Goal: Task Accomplishment & Management: Complete application form

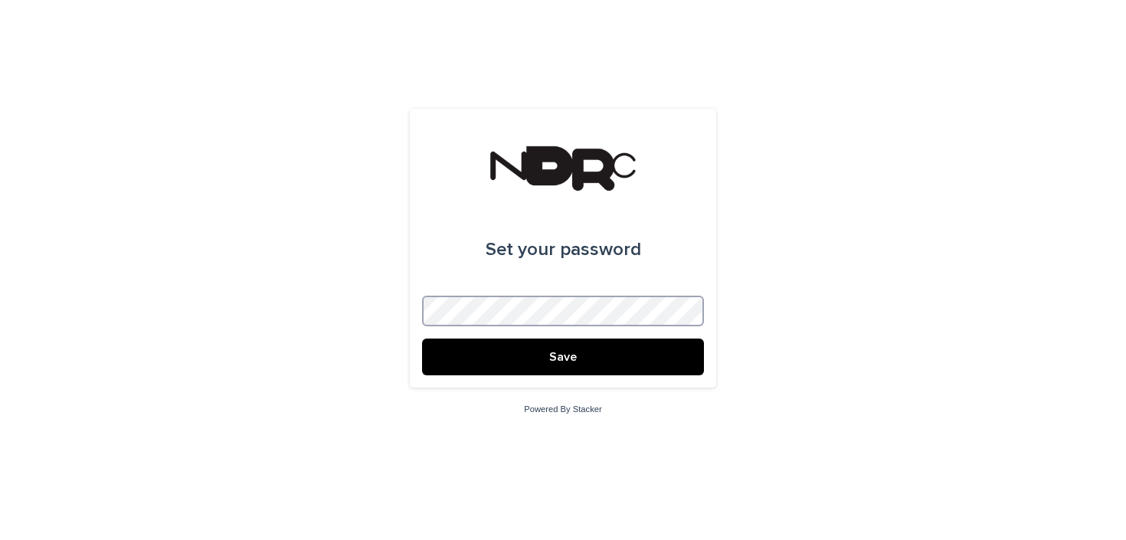
click at [0, 539] on com-1password-button at bounding box center [0, 540] width 0 height 0
click at [572, 362] on span "Save" at bounding box center [563, 357] width 28 height 12
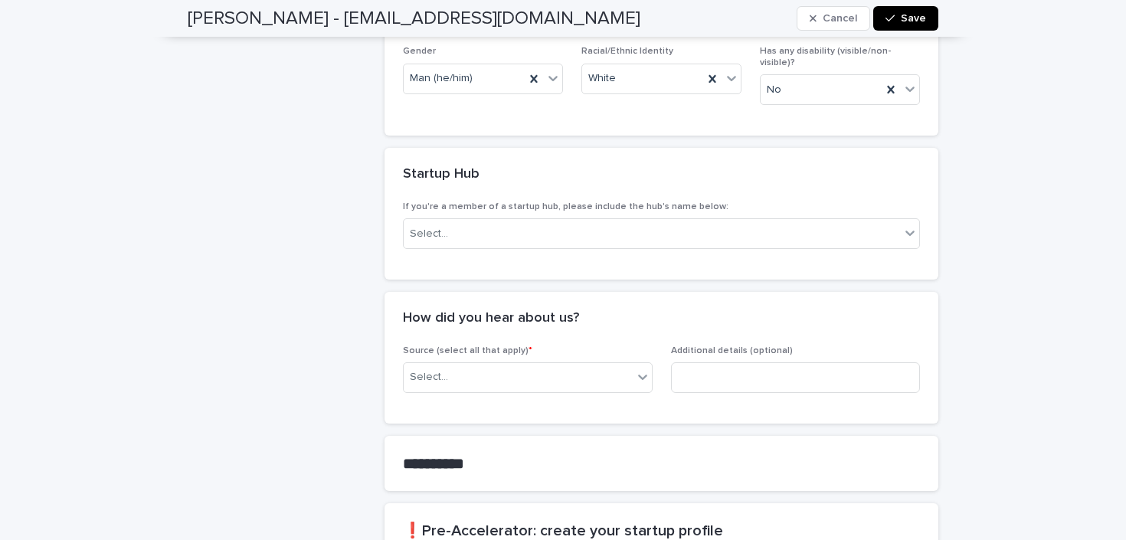
scroll to position [608, 0]
click at [615, 221] on div "Select..." at bounding box center [652, 233] width 497 height 25
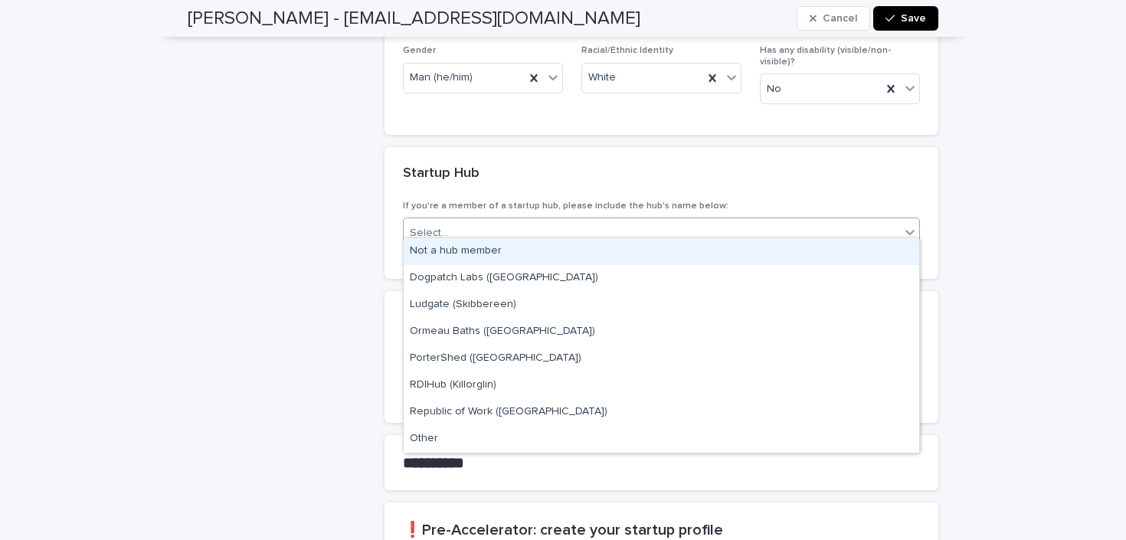
click at [221, 224] on div "[PERSON_NAME] - [EMAIL_ADDRESS][DOMAIN_NAME]" at bounding box center [280, 248] width 185 height 1468
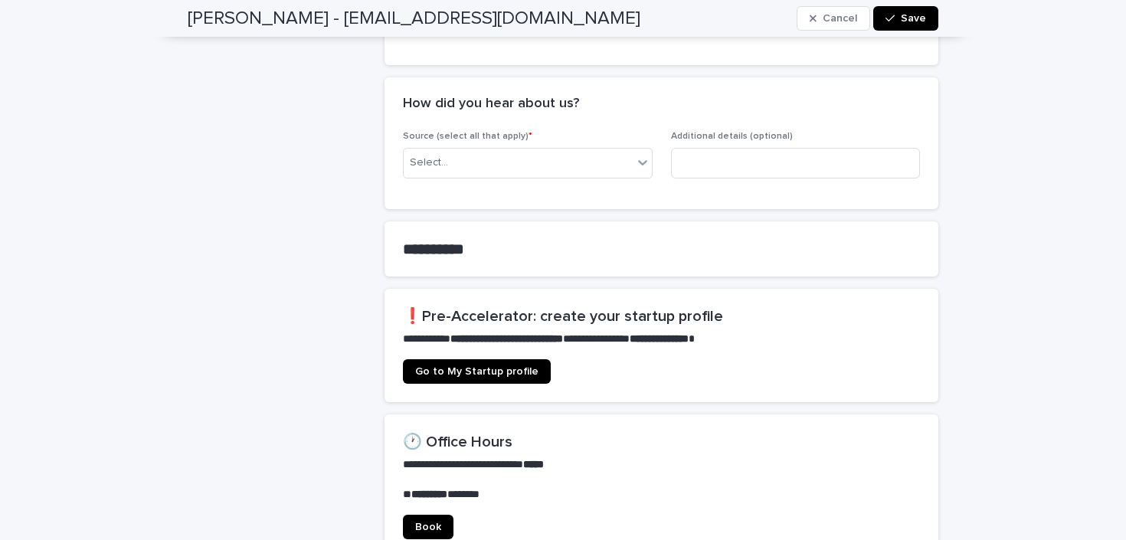
scroll to position [823, 0]
click at [551, 149] on div "Select..." at bounding box center [518, 161] width 229 height 25
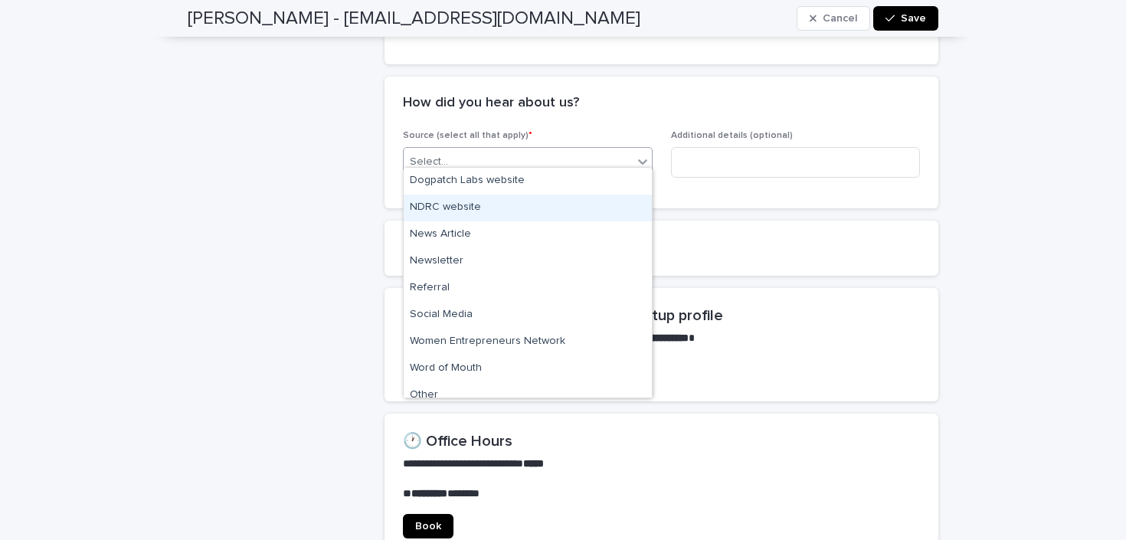
click at [543, 216] on div "NDRC website" at bounding box center [528, 208] width 248 height 27
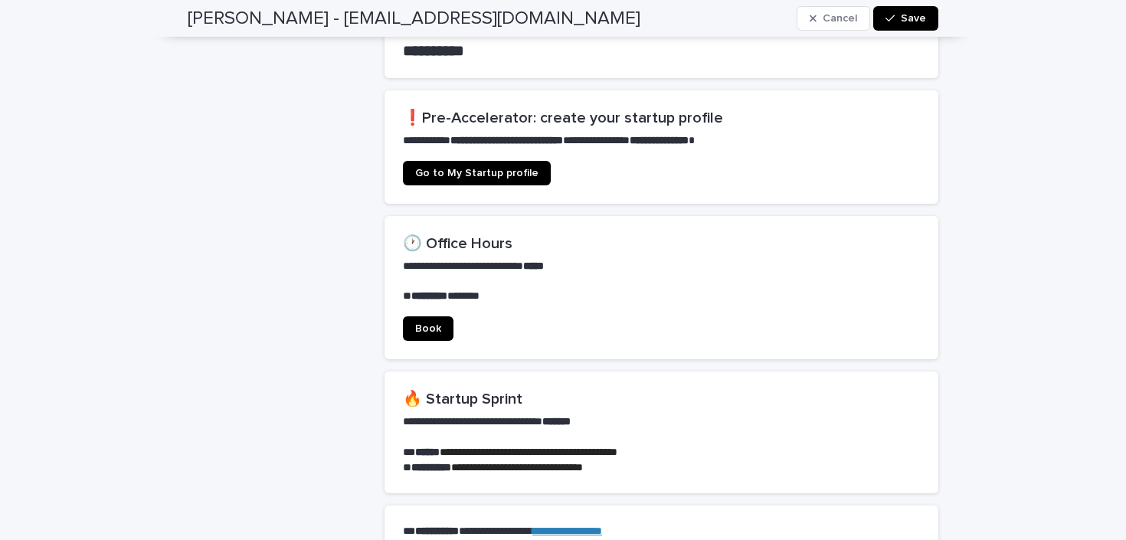
scroll to position [997, 0]
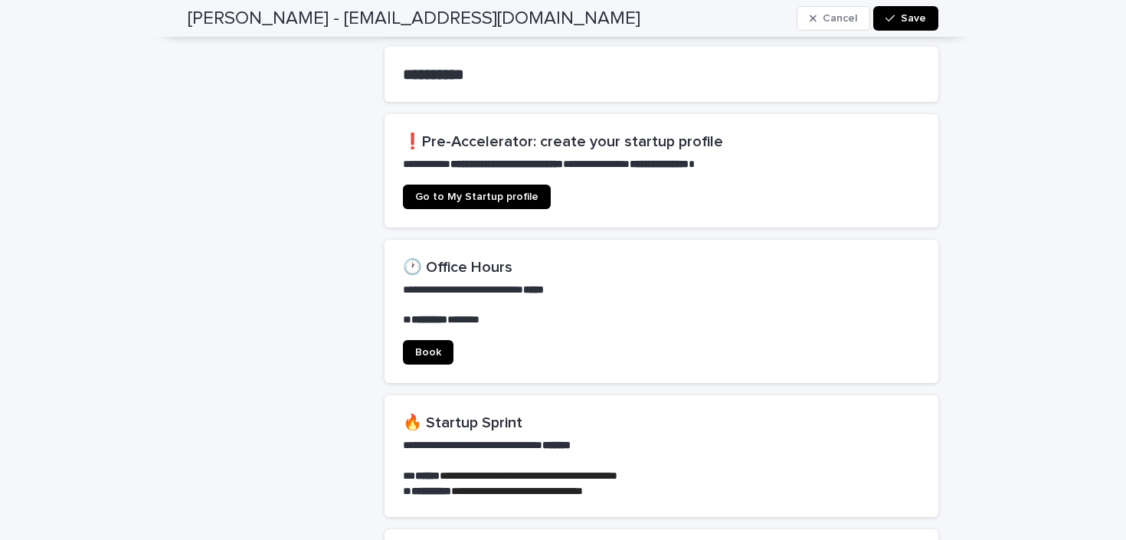
click at [487, 170] on section "**********" at bounding box center [662, 170] width 554 height 113
click at [487, 192] on span "Go to My Startup profile" at bounding box center [476, 197] width 123 height 11
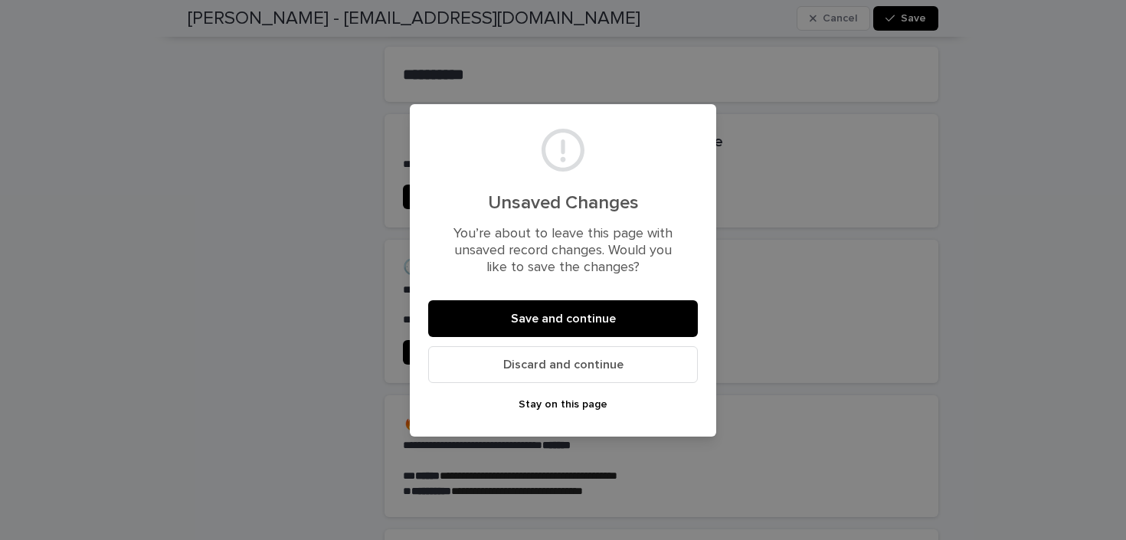
click at [578, 364] on span "Discard and continue" at bounding box center [563, 365] width 120 height 12
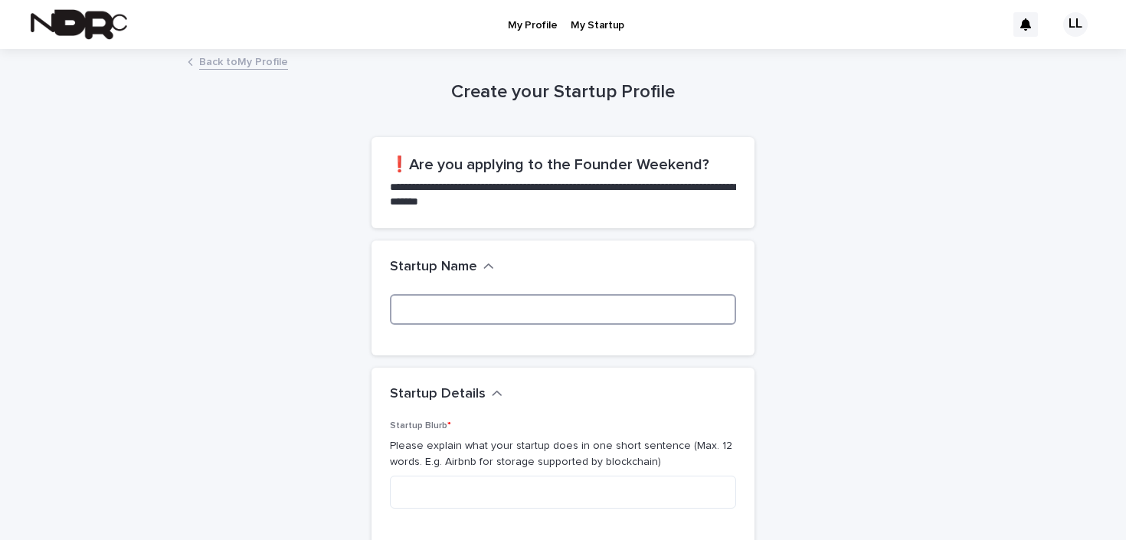
click at [516, 307] on input at bounding box center [563, 309] width 346 height 31
click at [541, 248] on div "Startup Name" at bounding box center [563, 268] width 383 height 54
